Goal: Navigation & Orientation: Find specific page/section

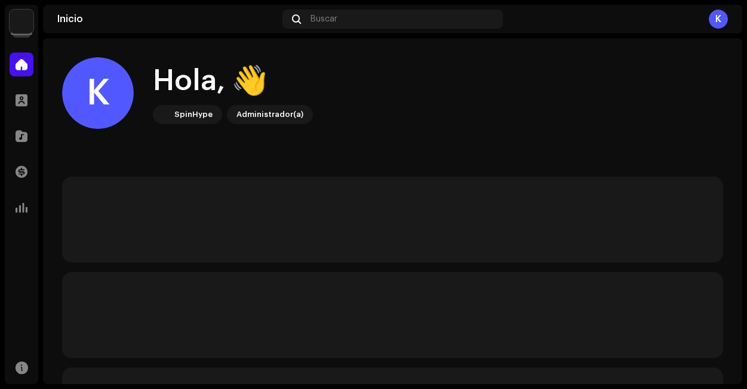
click at [26, 24] on img at bounding box center [22, 22] width 24 height 24
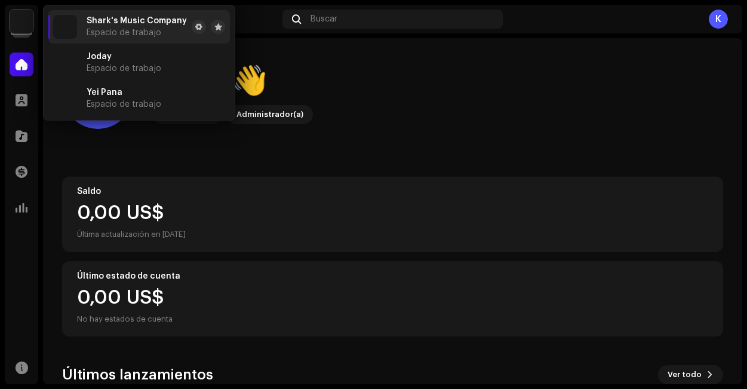
click at [451, 109] on div "K Hola, 👋 SpinHype Administrador(a)" at bounding box center [392, 93] width 661 height 72
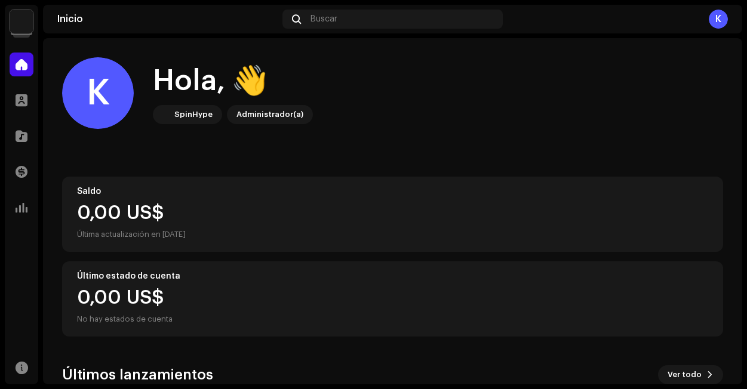
scroll to position [201, 0]
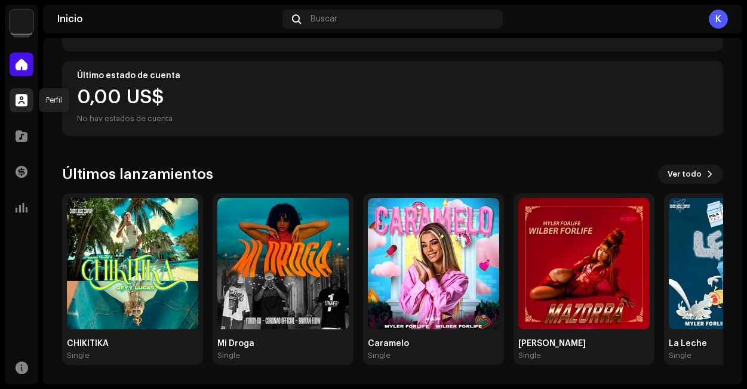
click at [27, 101] on div at bounding box center [22, 100] width 24 height 24
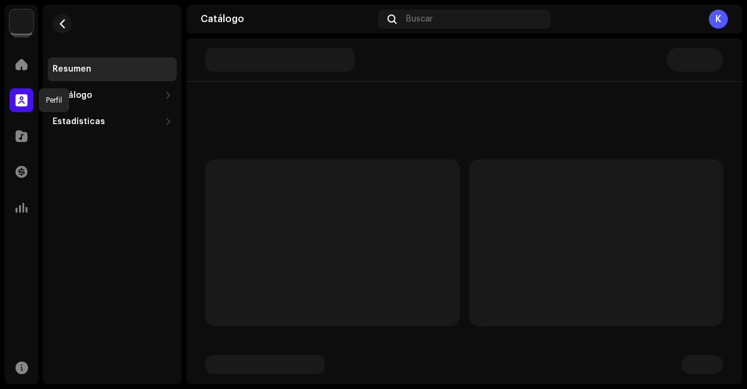
click at [14, 104] on div at bounding box center [22, 100] width 24 height 24
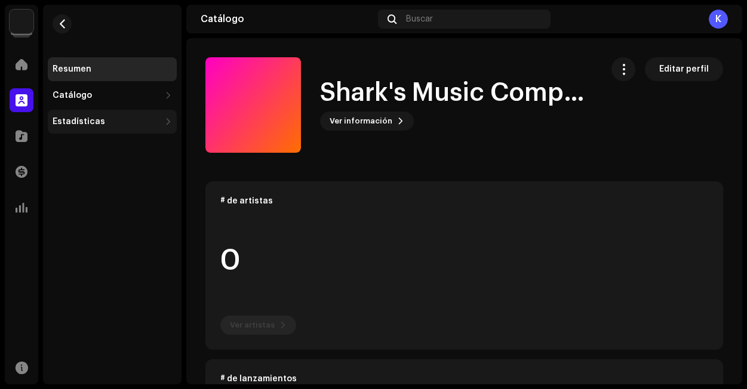
click at [137, 127] on div "Estadísticas" at bounding box center [112, 122] width 129 height 24
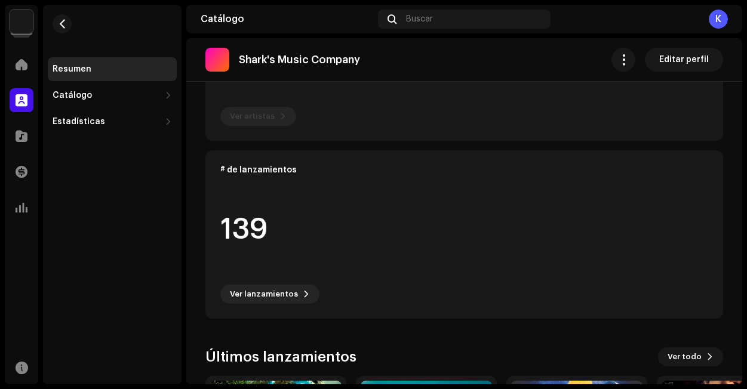
scroll to position [392, 0]
